Goal: Information Seeking & Learning: Learn about a topic

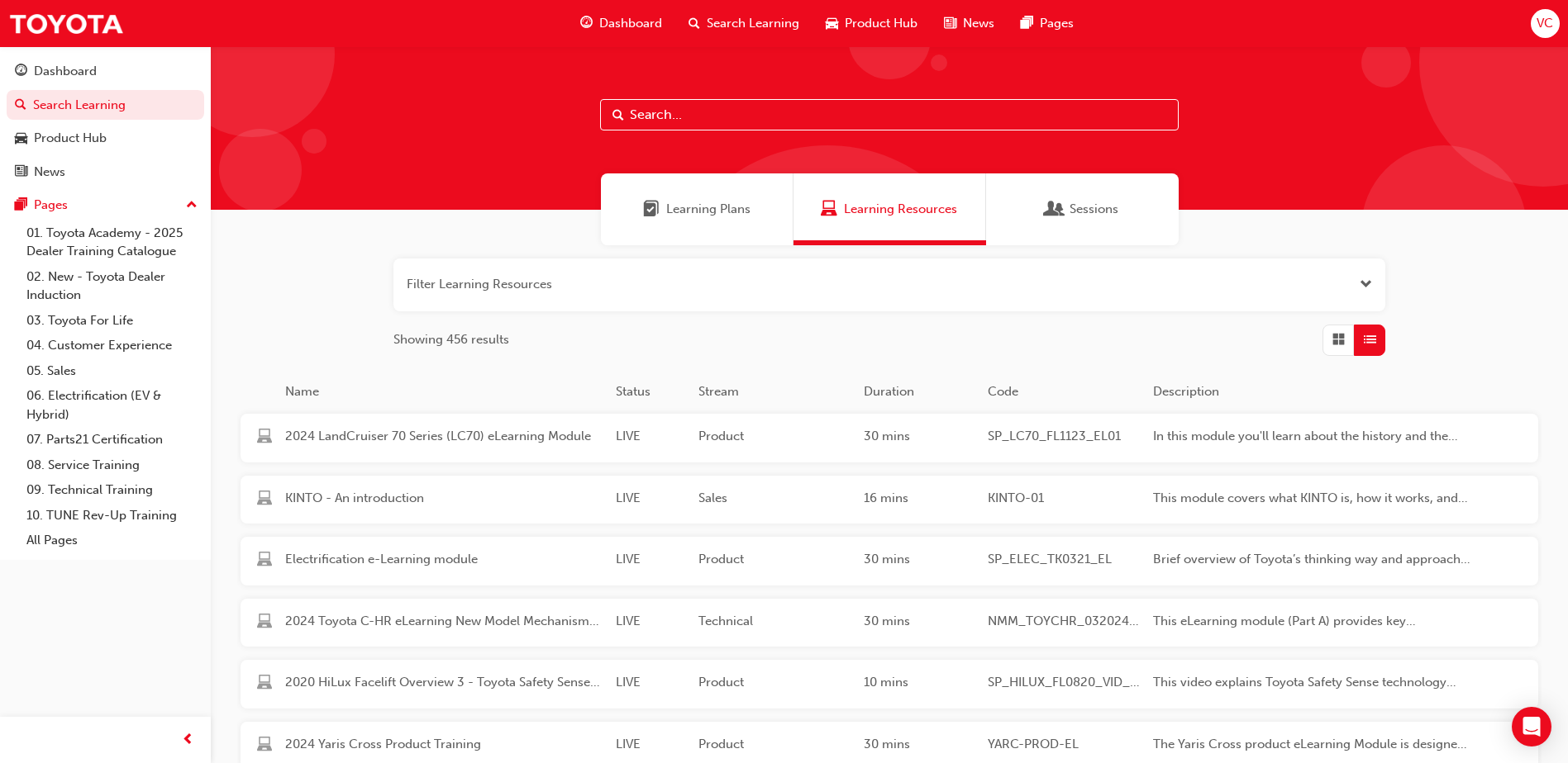
click at [888, 120] on input "text" at bounding box center [889, 114] width 579 height 31
paste input "SP_BZ4X_NM_0224_EL01"
type input "SP_BZ4X_NM_0224_EL01"
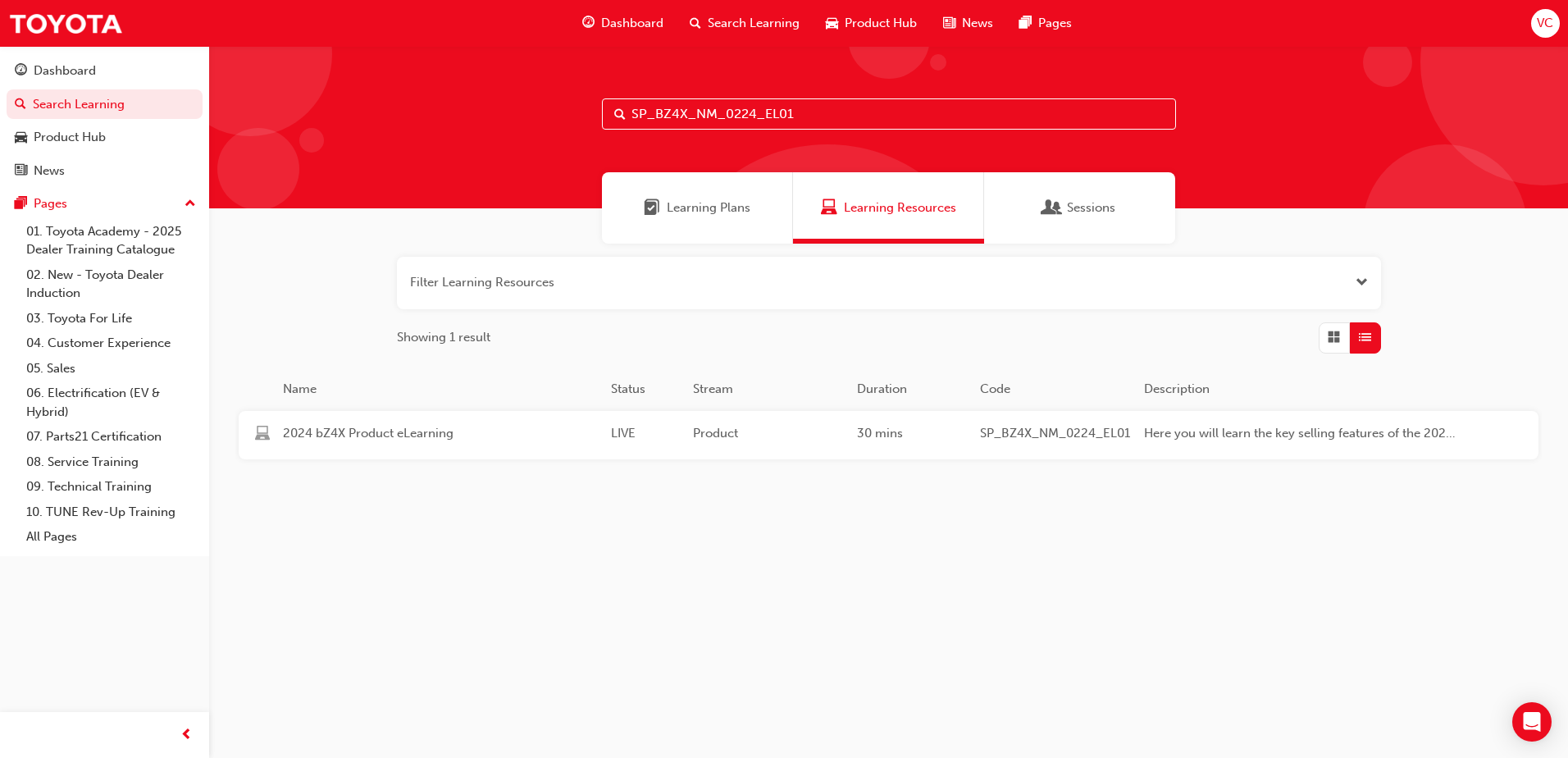
click at [539, 454] on div "2024 bZ4X Product eLearning LIVE Product 30 mins SP_BZ4X_NM_0224_EL01 Here you …" at bounding box center [858, 435] width 1240 height 49
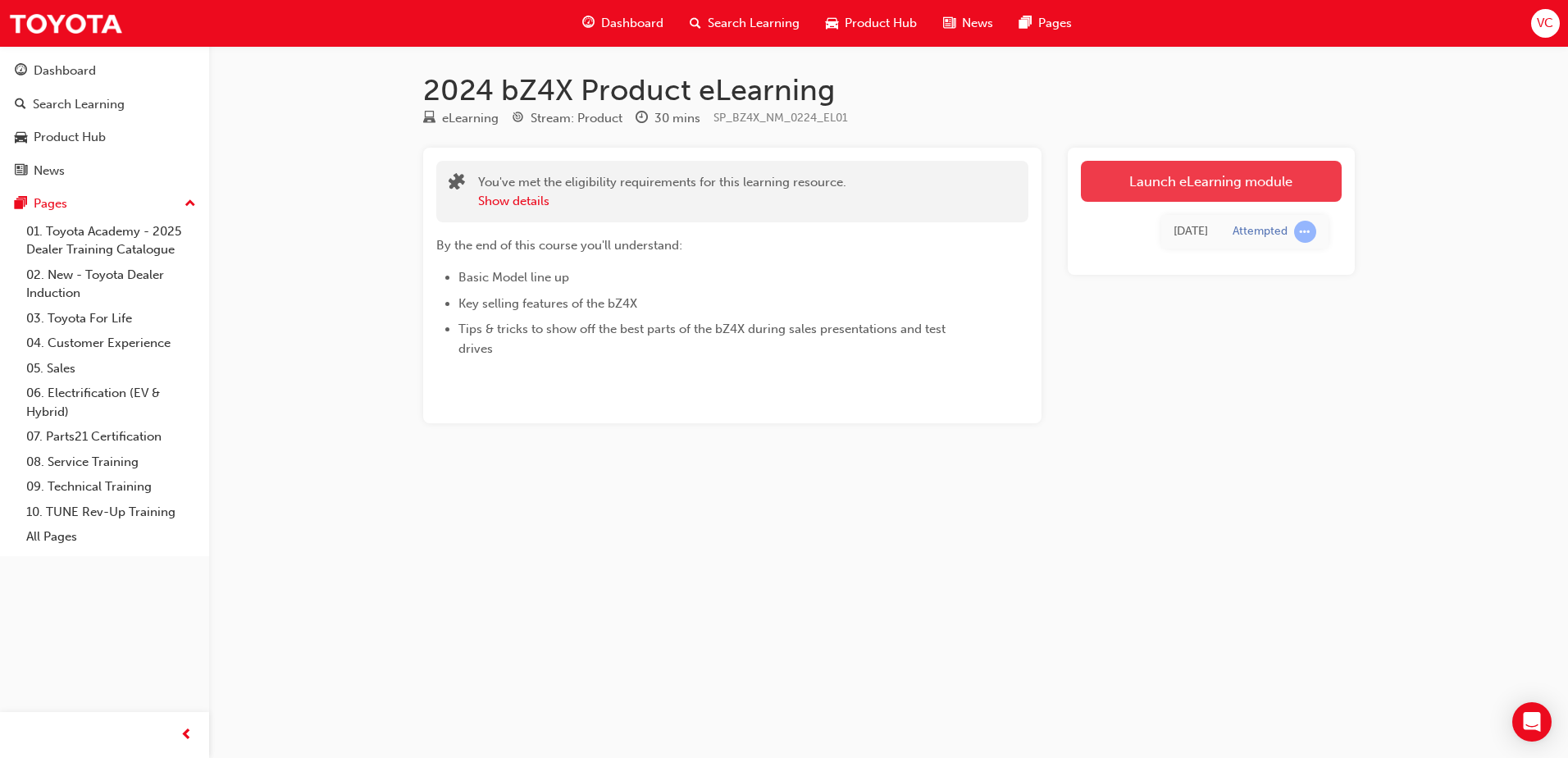
click at [1173, 199] on link "Launch eLearning module" at bounding box center [1211, 181] width 261 height 41
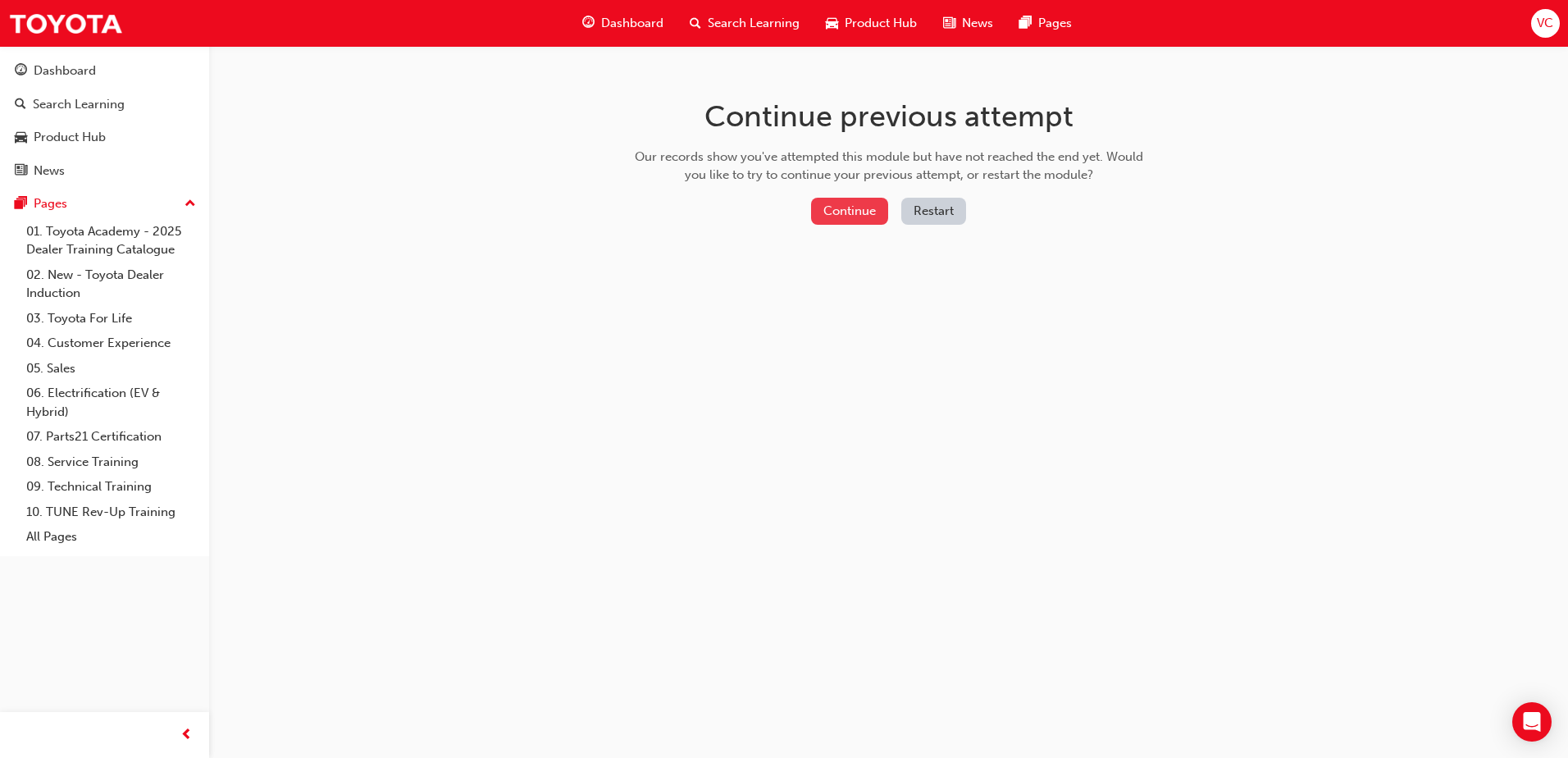
click at [858, 209] on button "Continue" at bounding box center [850, 211] width 77 height 27
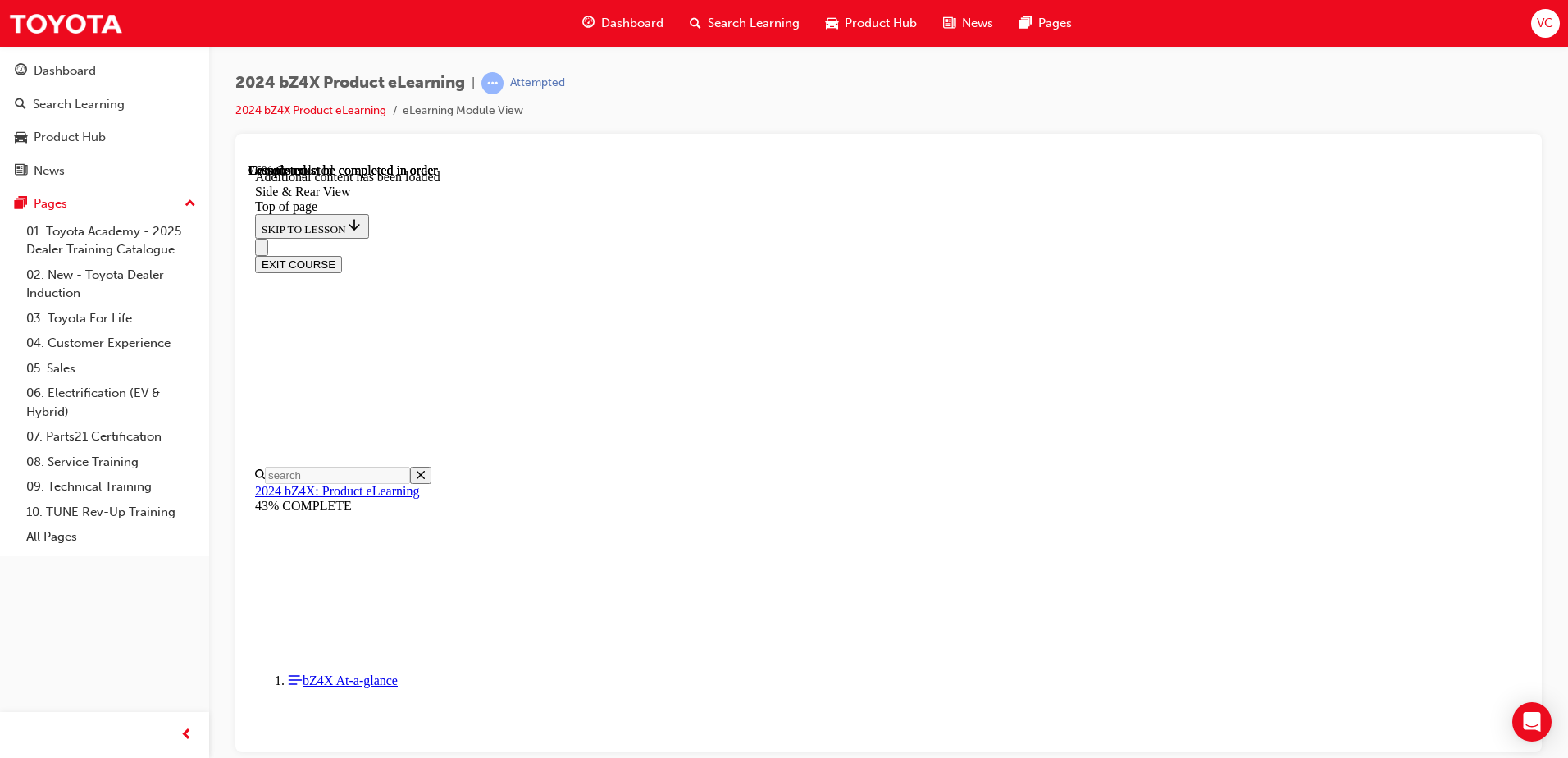
scroll to position [544, 0]
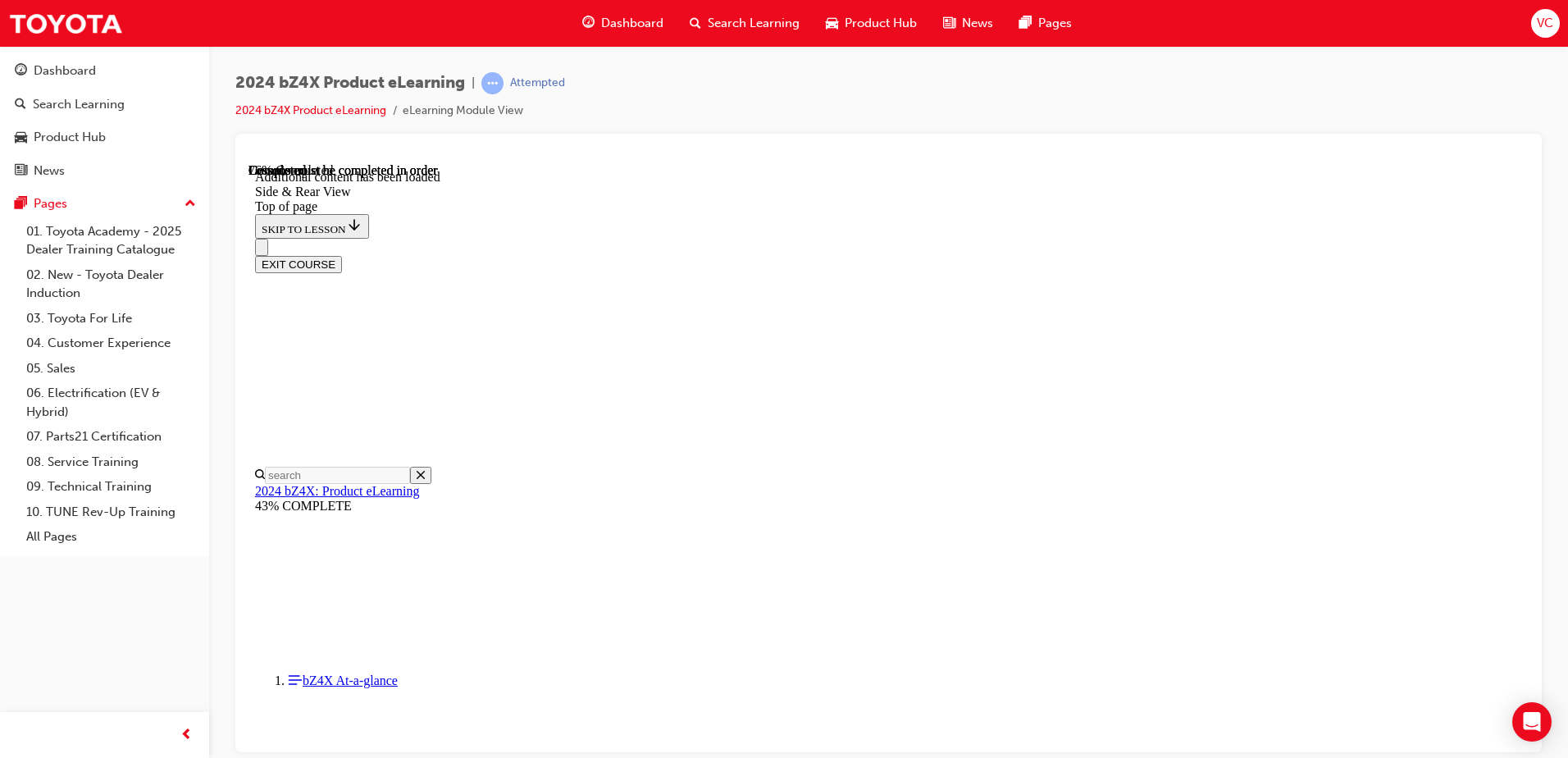
scroll to position [2684, 0]
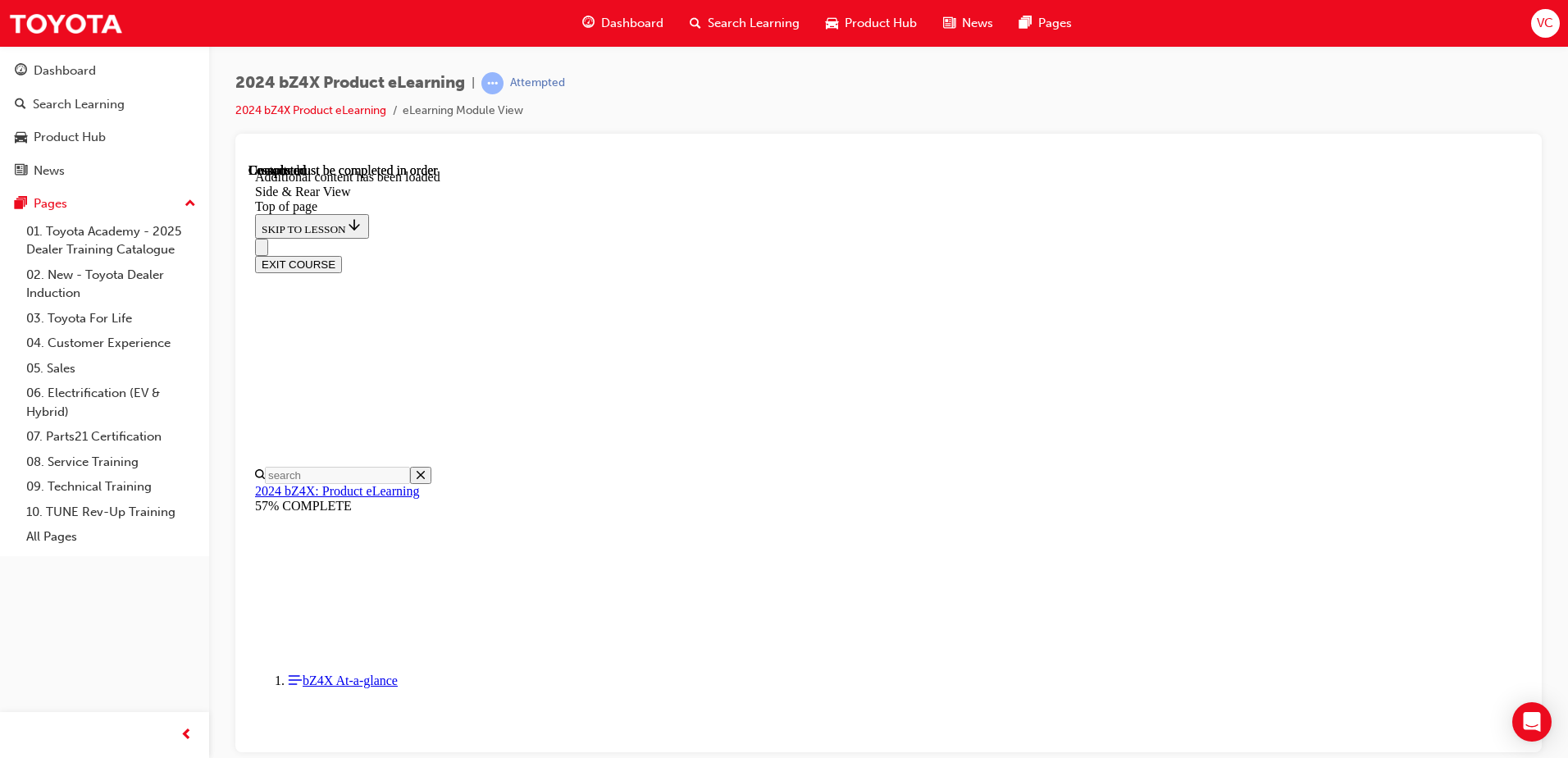
scroll to position [5403, 0]
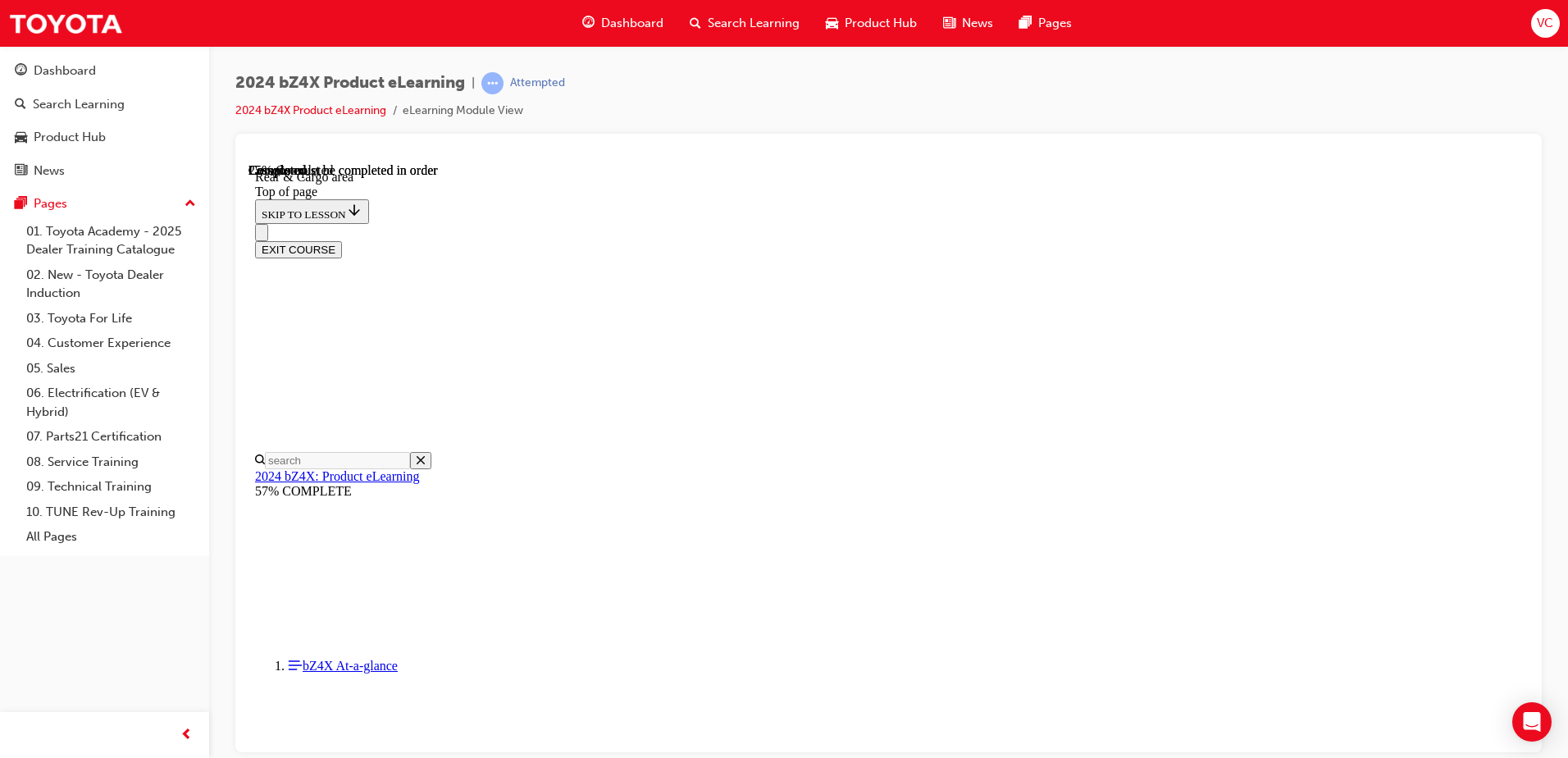
scroll to position [461, 0]
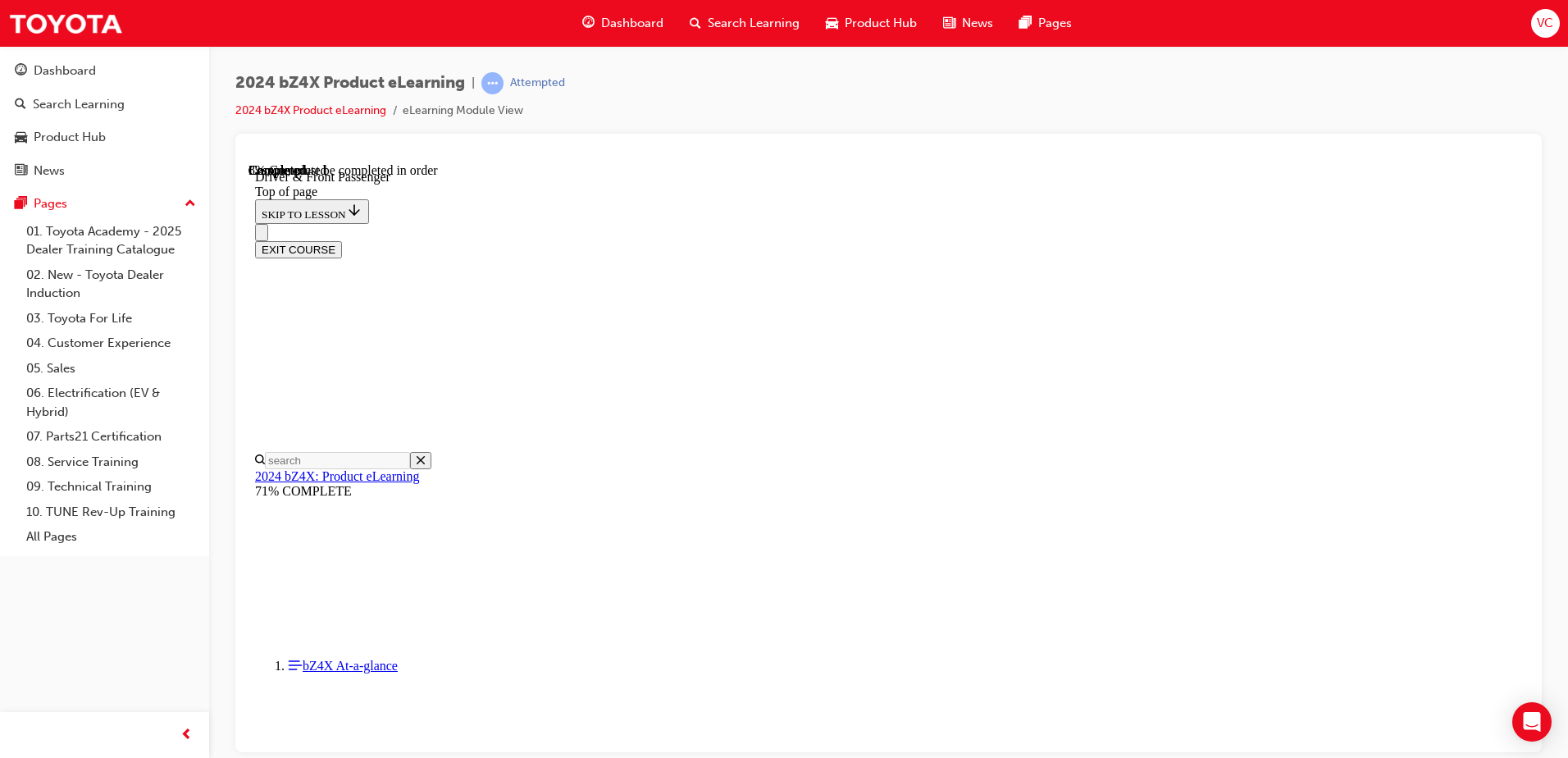
scroll to position [461, 0]
